Goal: Obtain resource: Obtain resource

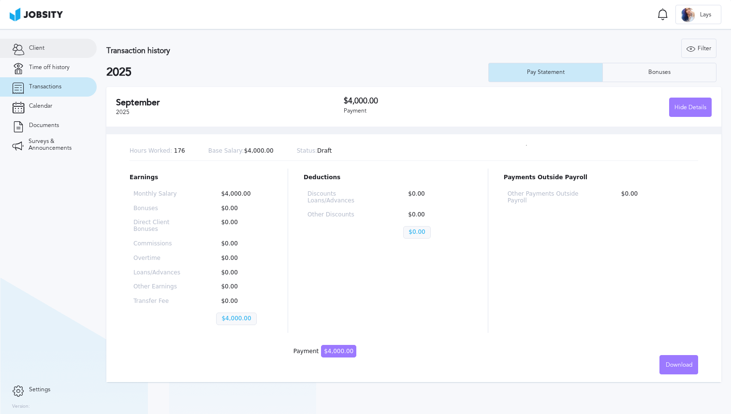
click at [44, 41] on link "Client" at bounding box center [48, 48] width 97 height 19
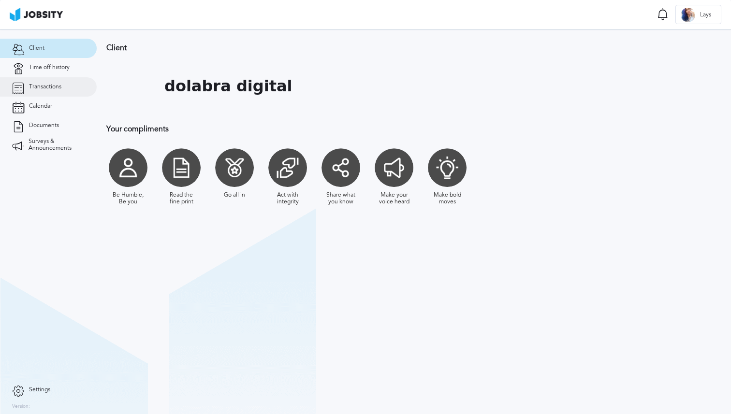
click at [53, 86] on span "Transactions" at bounding box center [45, 87] width 32 height 7
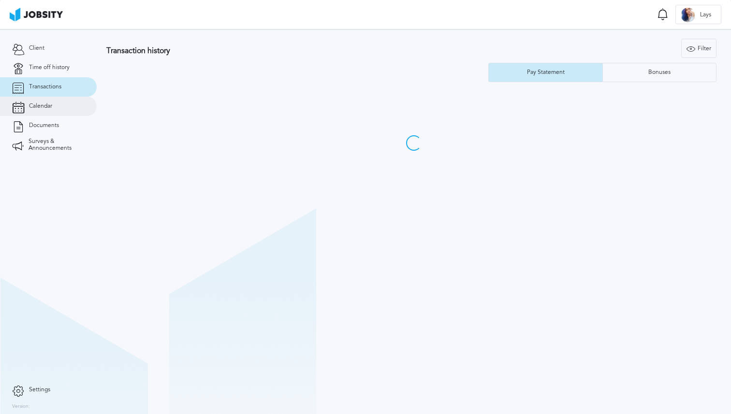
click at [52, 105] on link "Calendar" at bounding box center [48, 106] width 97 height 19
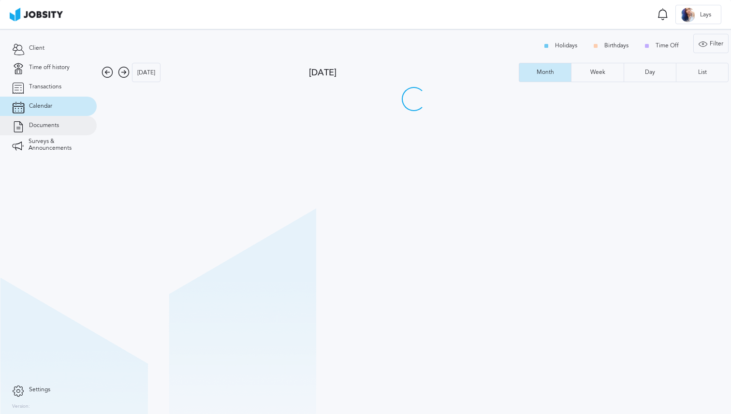
click at [55, 124] on span "Documents" at bounding box center [44, 125] width 30 height 7
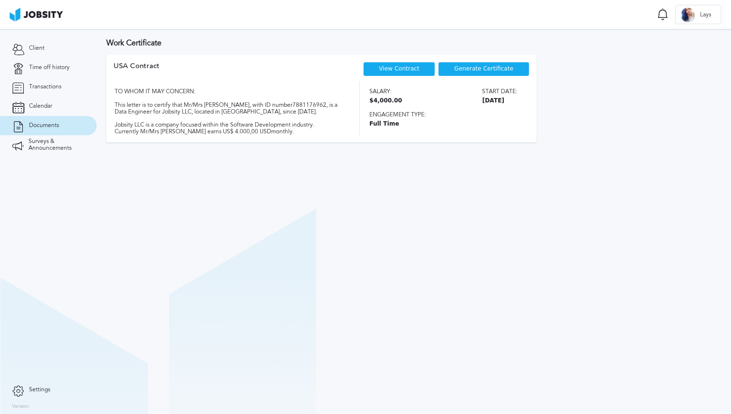
click at [222, 106] on div "TO WHOM IT MAY CONCERN: This letter is to certify that Mr/Mrs [PERSON_NAME], wi…" at bounding box center [228, 108] width 229 height 54
click at [187, 113] on div "TO WHOM IT MAY CONCERN: This letter is to certify that Mr/Mrs [PERSON_NAME], wi…" at bounding box center [228, 108] width 229 height 54
click at [186, 113] on div "TO WHOM IT MAY CONCERN: This letter is to certify that Mr/Mrs [PERSON_NAME], wi…" at bounding box center [228, 108] width 229 height 54
click at [167, 114] on div "TO WHOM IT MAY CONCERN: This letter is to certify that Mr/Mrs [PERSON_NAME], wi…" at bounding box center [228, 108] width 229 height 54
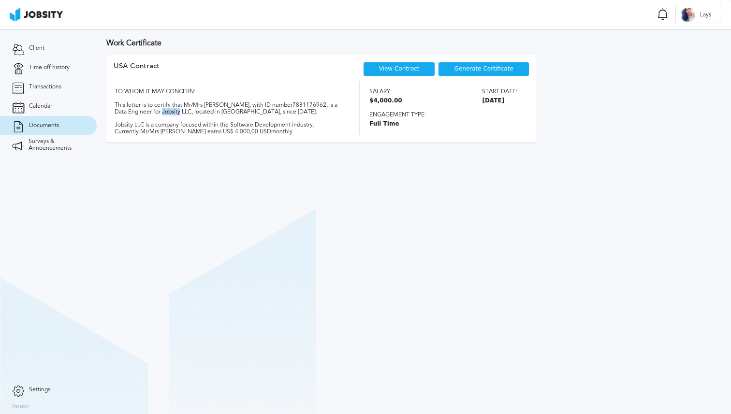
click at [167, 114] on div "TO WHOM IT MAY CONCERN: This letter is to certify that Mr/Mrs [PERSON_NAME], wi…" at bounding box center [228, 108] width 229 height 54
click at [188, 112] on div "TO WHOM IT MAY CONCERN: This letter is to certify that Mr/Mrs [PERSON_NAME], wi…" at bounding box center [228, 108] width 229 height 54
drag, startPoint x: 186, startPoint y: 112, endPoint x: 169, endPoint y: 113, distance: 17.4
click at [169, 113] on div "TO WHOM IT MAY CONCERN: This letter is to certify that Mr/Mrs [PERSON_NAME], wi…" at bounding box center [228, 108] width 229 height 54
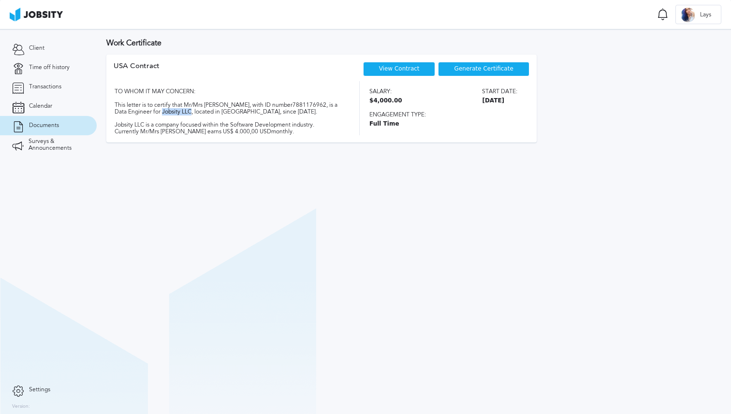
copy div "Jobsity LLC"
click at [398, 70] on link "View Contract" at bounding box center [399, 68] width 41 height 7
click at [485, 69] on span "Generate Certificate" at bounding box center [483, 69] width 59 height 7
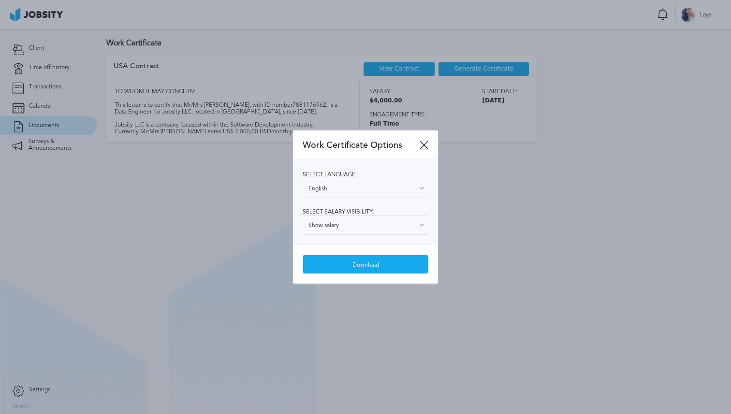
click at [425, 144] on icon at bounding box center [423, 145] width 9 height 9
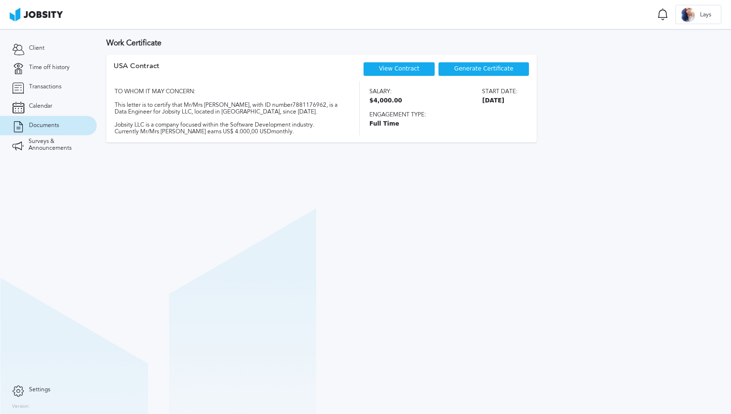
click at [401, 69] on link "View Contract" at bounding box center [399, 68] width 41 height 7
click at [54, 107] on link "Calendar" at bounding box center [48, 106] width 97 height 19
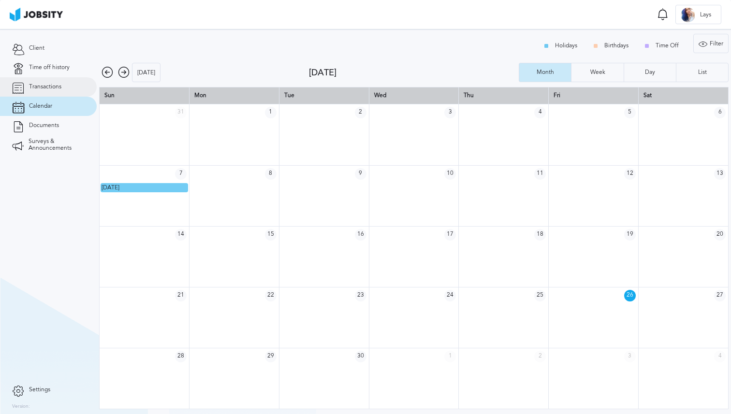
click at [56, 83] on link "Transactions" at bounding box center [48, 86] width 97 height 19
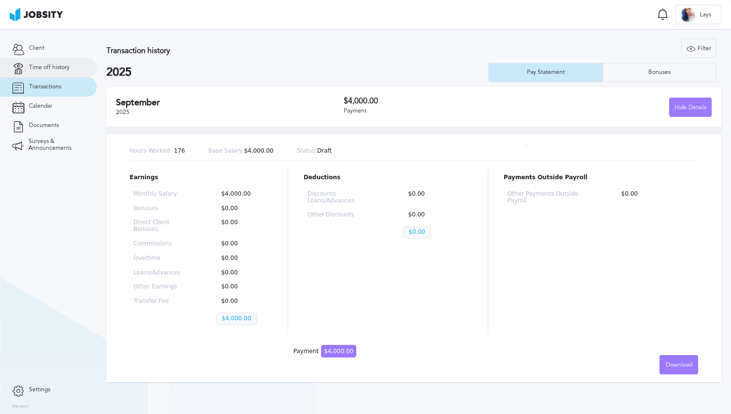
click at [57, 72] on link "Time off history" at bounding box center [48, 67] width 97 height 19
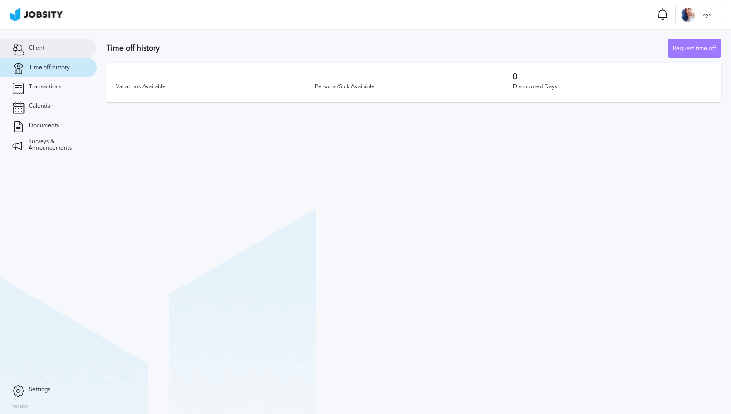
click at [70, 51] on link "Client" at bounding box center [48, 48] width 97 height 19
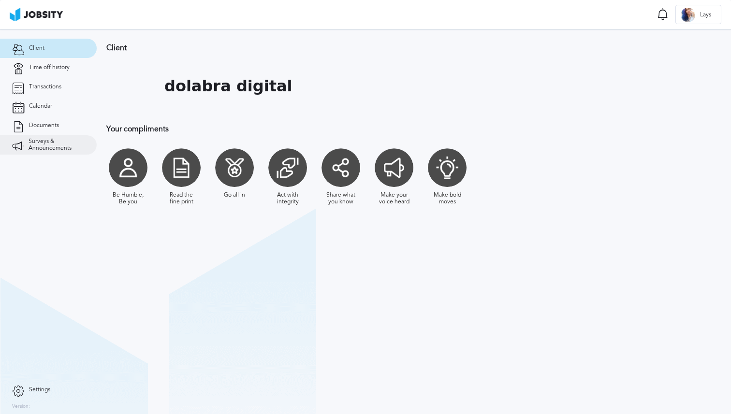
click at [52, 147] on span "Surveys & Announcements" at bounding box center [57, 145] width 56 height 14
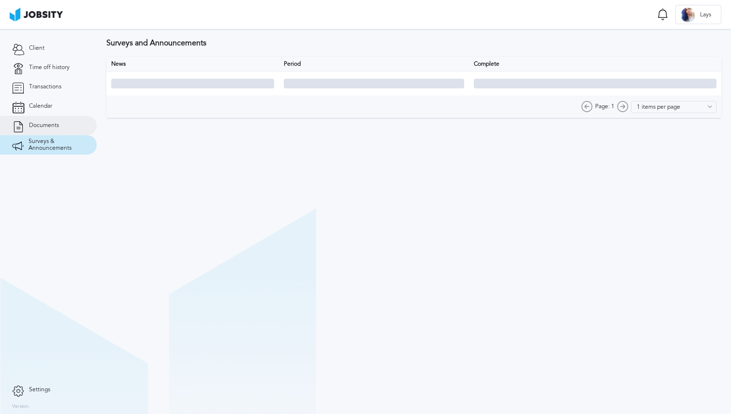
type input "10 items per page"
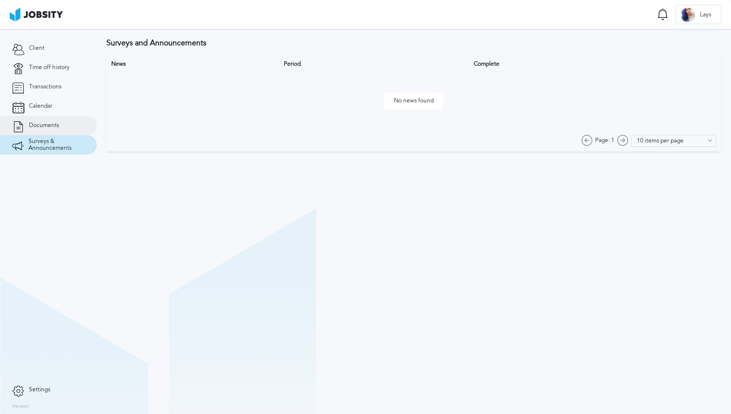
click at [53, 117] on link "Documents" at bounding box center [48, 125] width 97 height 19
